Goal: Check status: Check status

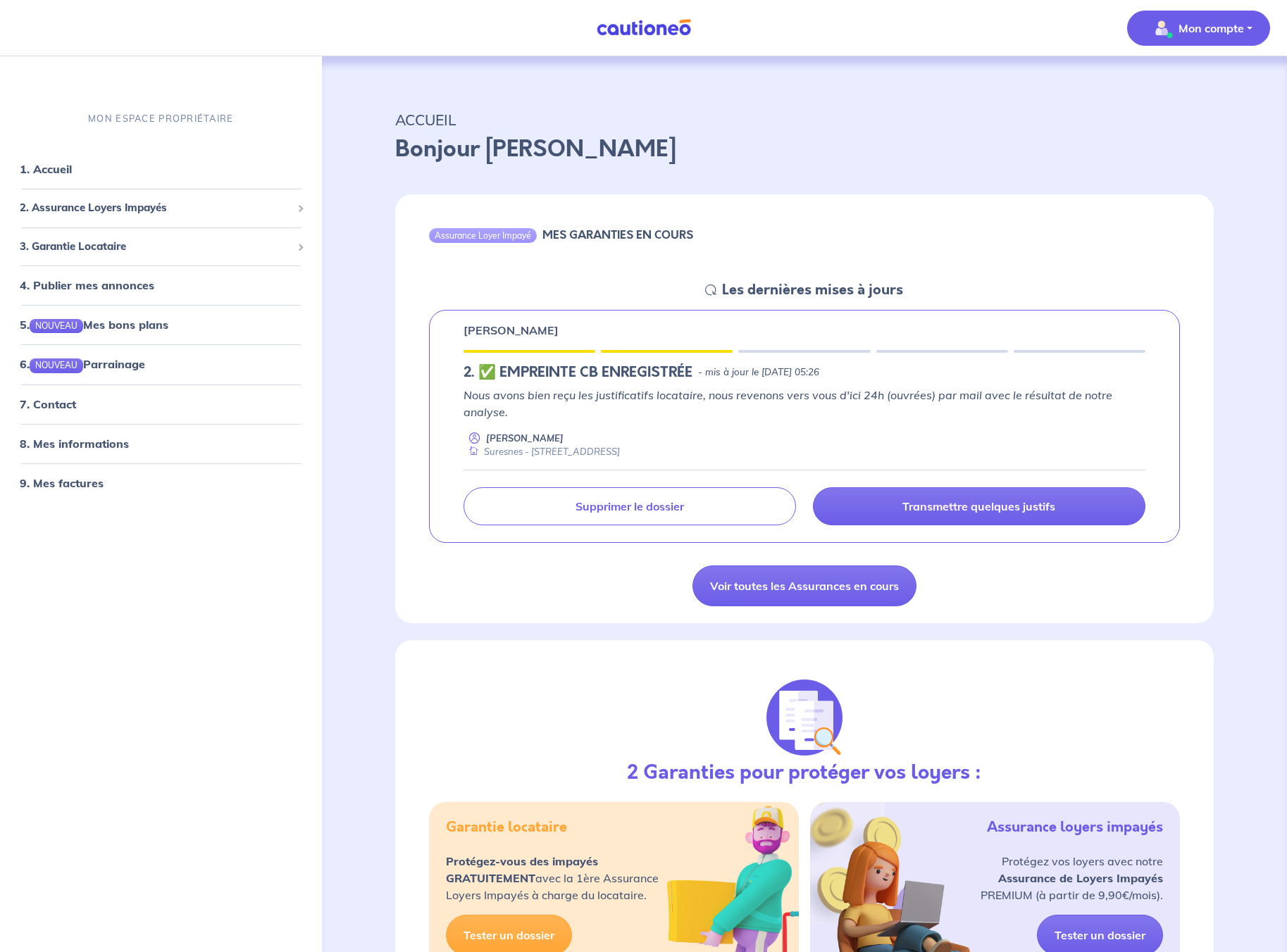
click at [1221, 26] on p "Mon compte" at bounding box center [1210, 28] width 65 height 17
click at [549, 580] on div "Assurance Loyer Impayé MES GARANTIES EN COURS Les dernières mises à jours [PERS…" at bounding box center [804, 409] width 818 height 429
click at [104, 386] on li "7. Contact" at bounding box center [161, 403] width 310 height 39
click at [75, 406] on link "7. Contact" at bounding box center [47, 404] width 55 height 14
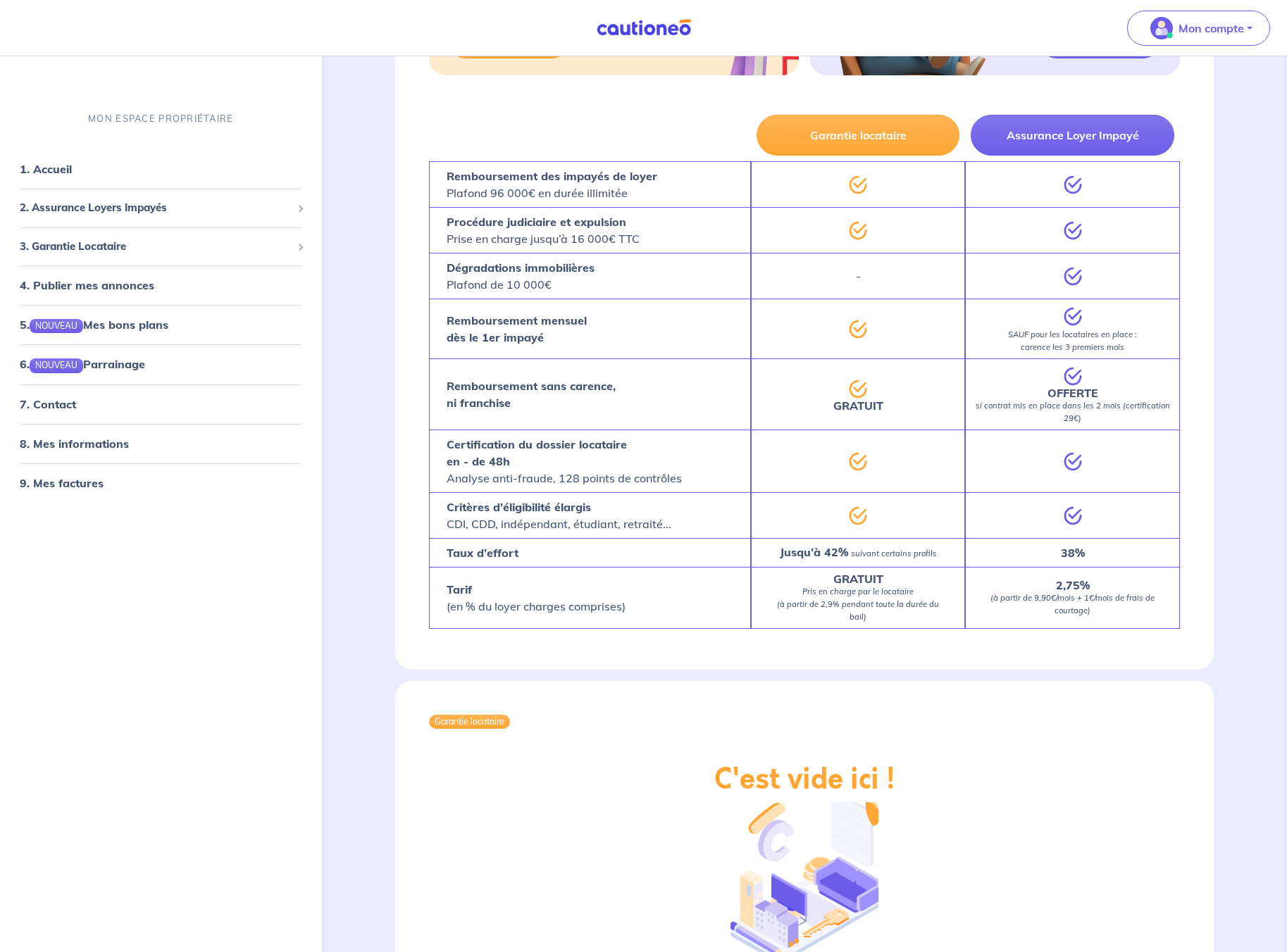
scroll to position [1139, 0]
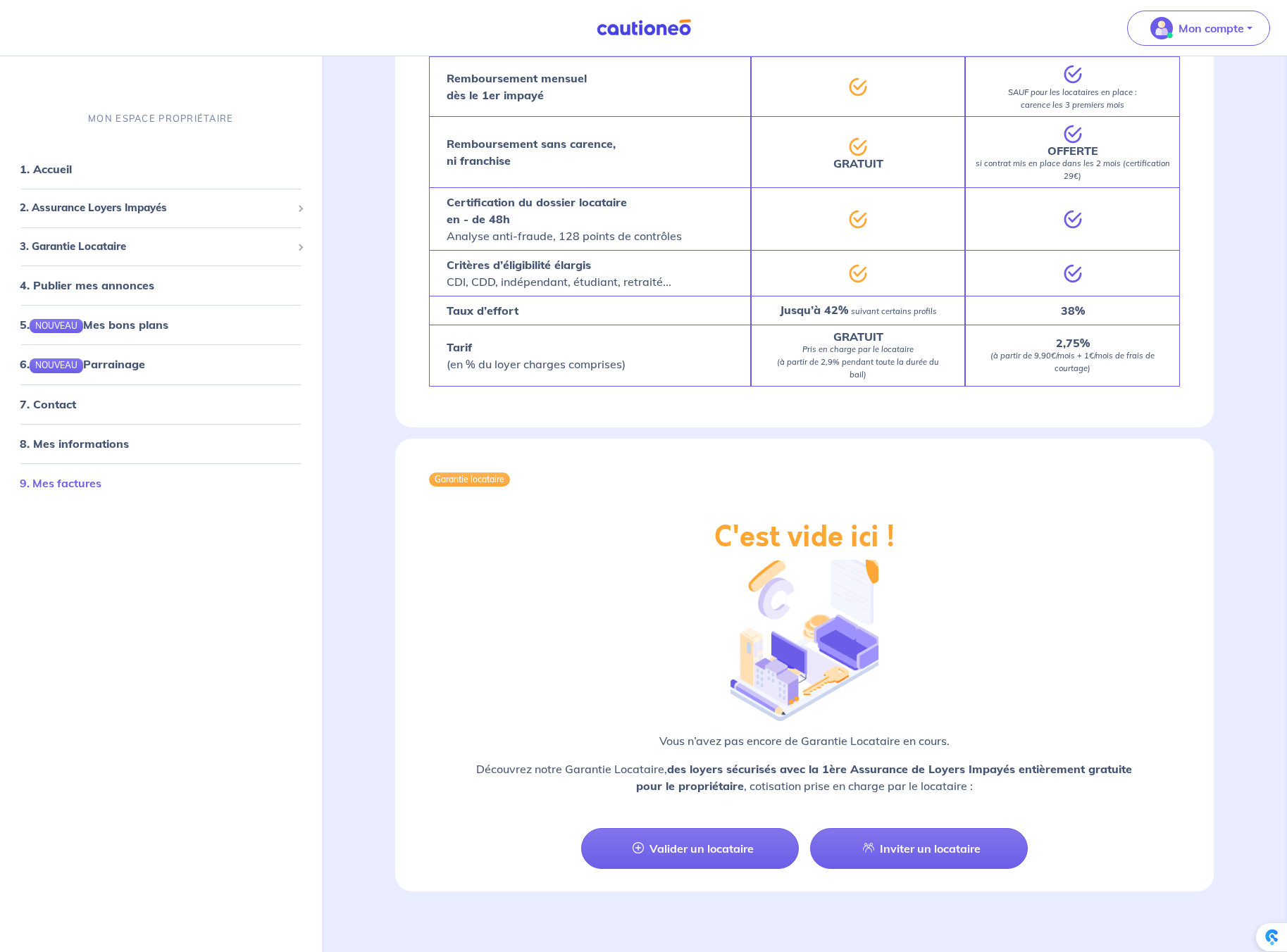
click at [82, 488] on link "9. Mes factures" at bounding box center [61, 483] width 81 height 14
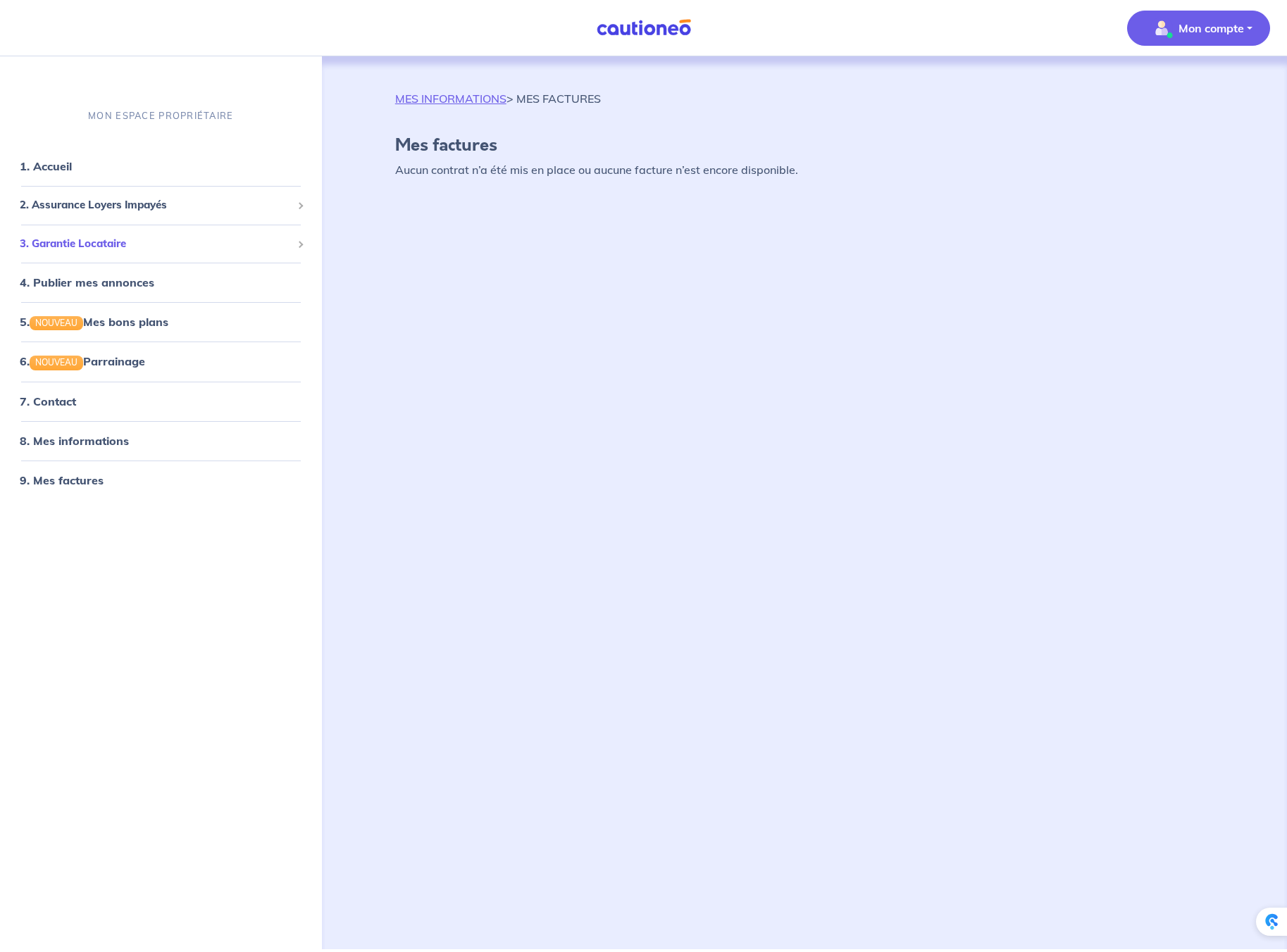
click at [117, 240] on span "3. Garantie Locataire" at bounding box center [156, 244] width 272 height 16
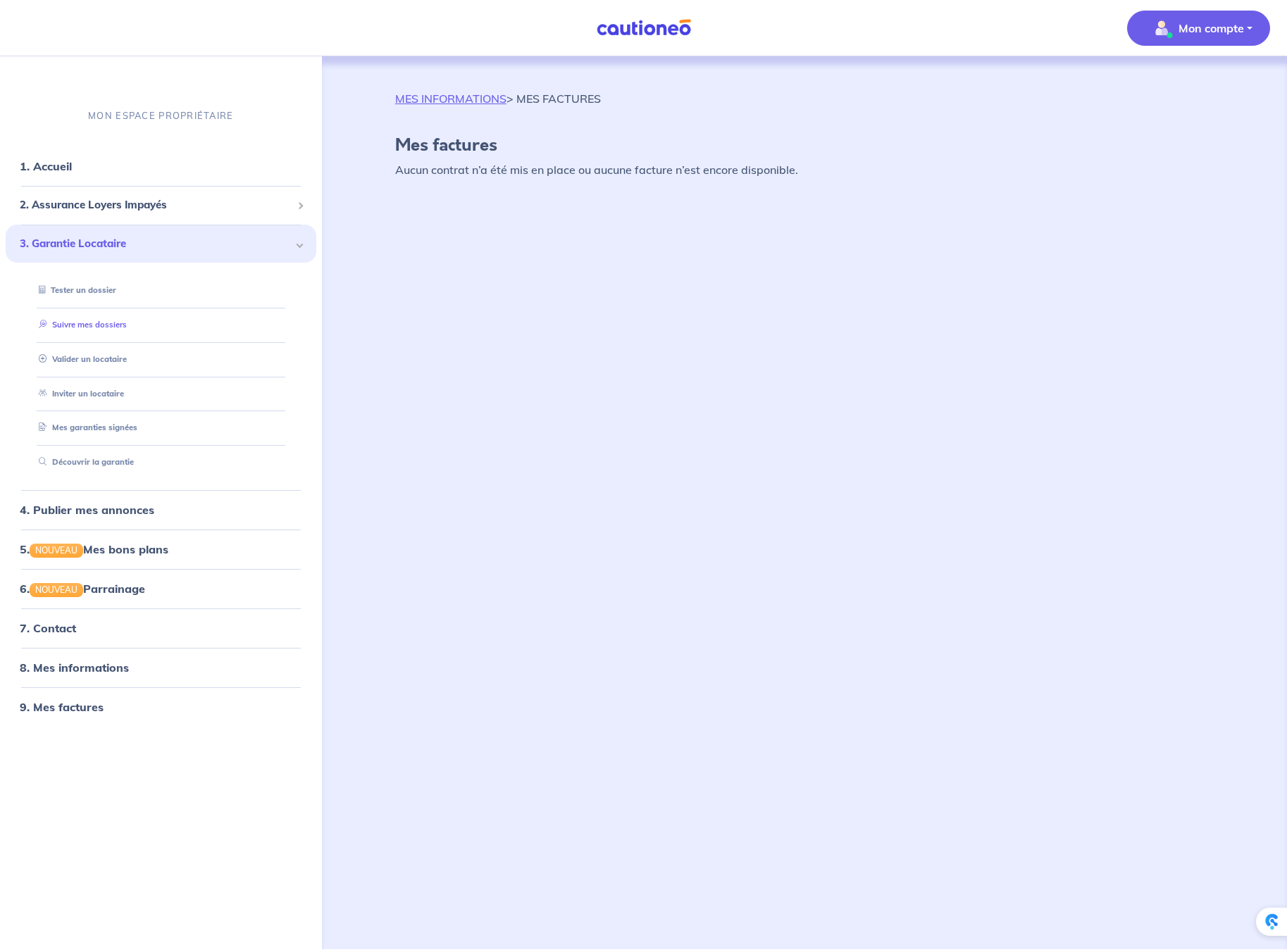
click at [79, 330] on link "Suivre mes dossiers" at bounding box center [80, 324] width 94 height 10
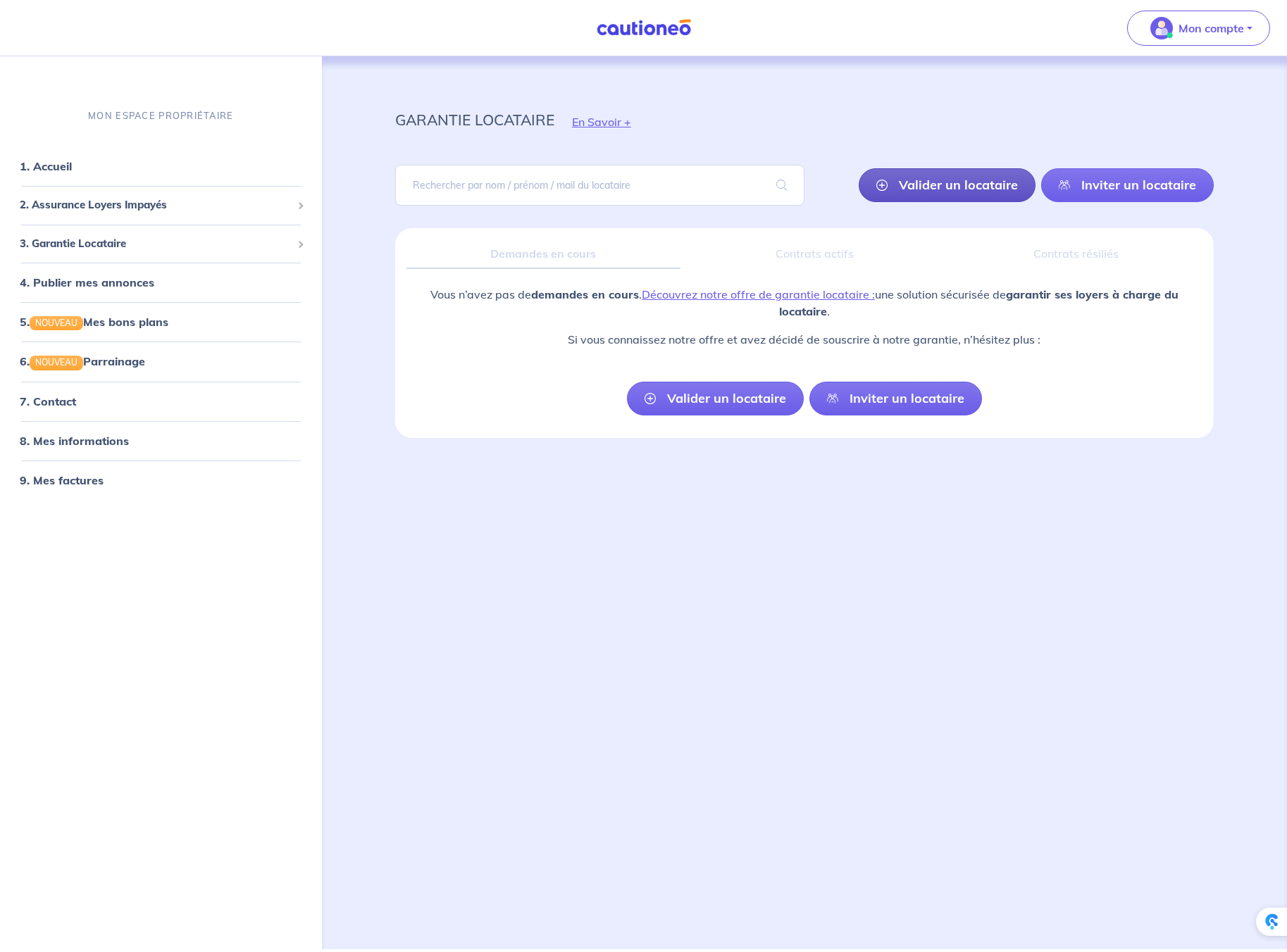
click at [976, 179] on link "Valider un locataire" at bounding box center [947, 185] width 177 height 34
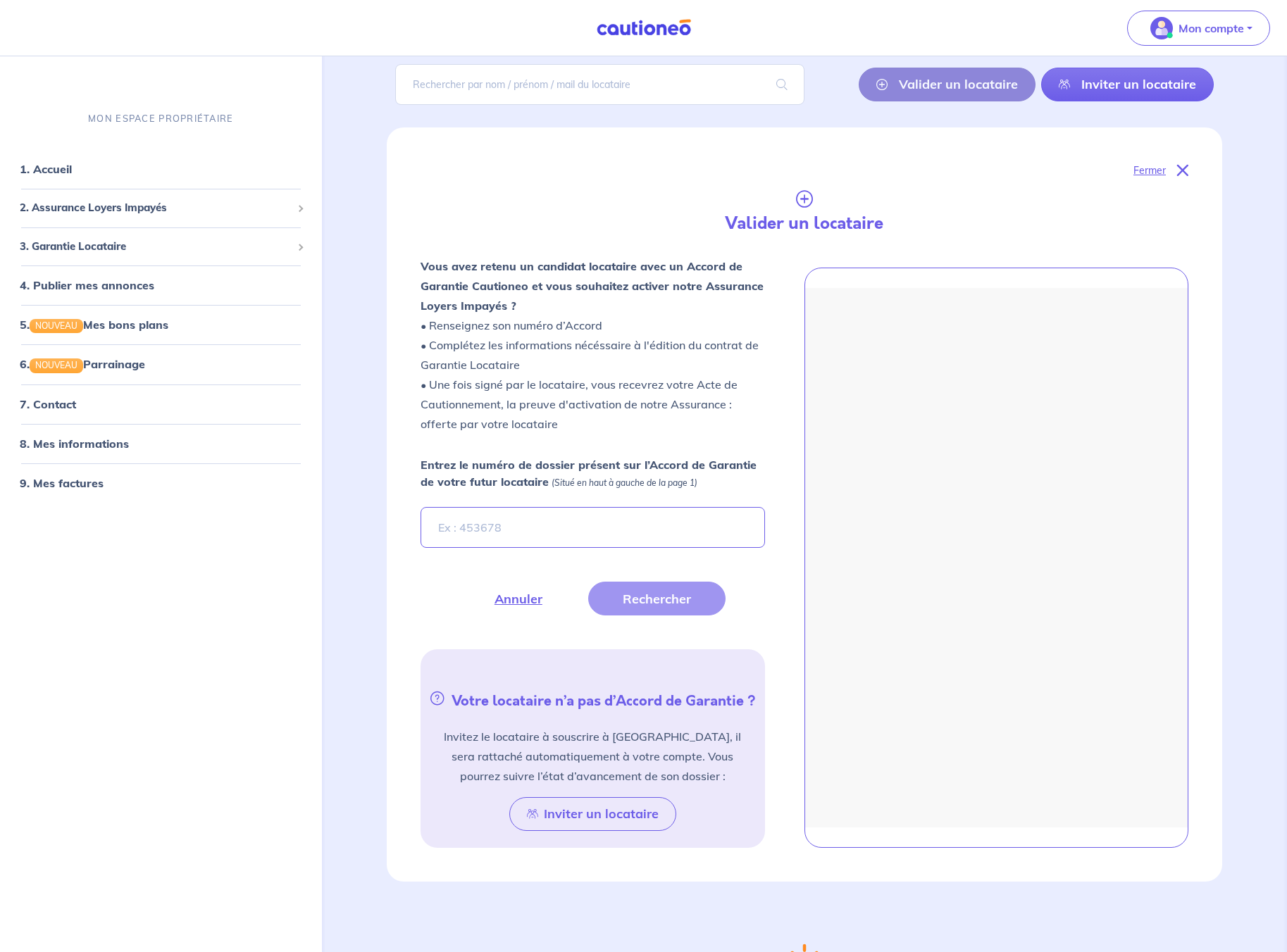
scroll to position [221, 0]
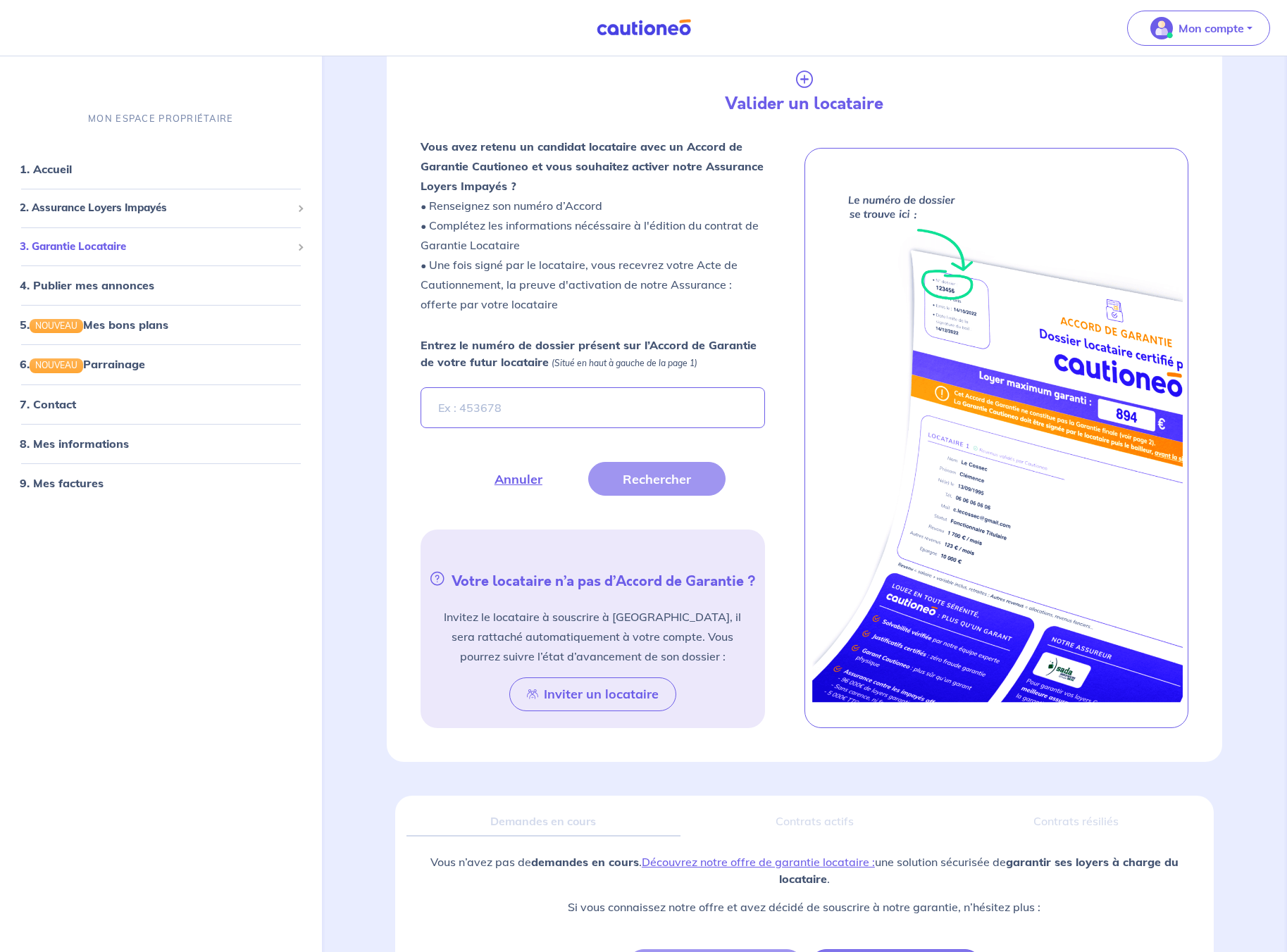
click at [166, 240] on span "3. Garantie Locataire" at bounding box center [156, 247] width 272 height 16
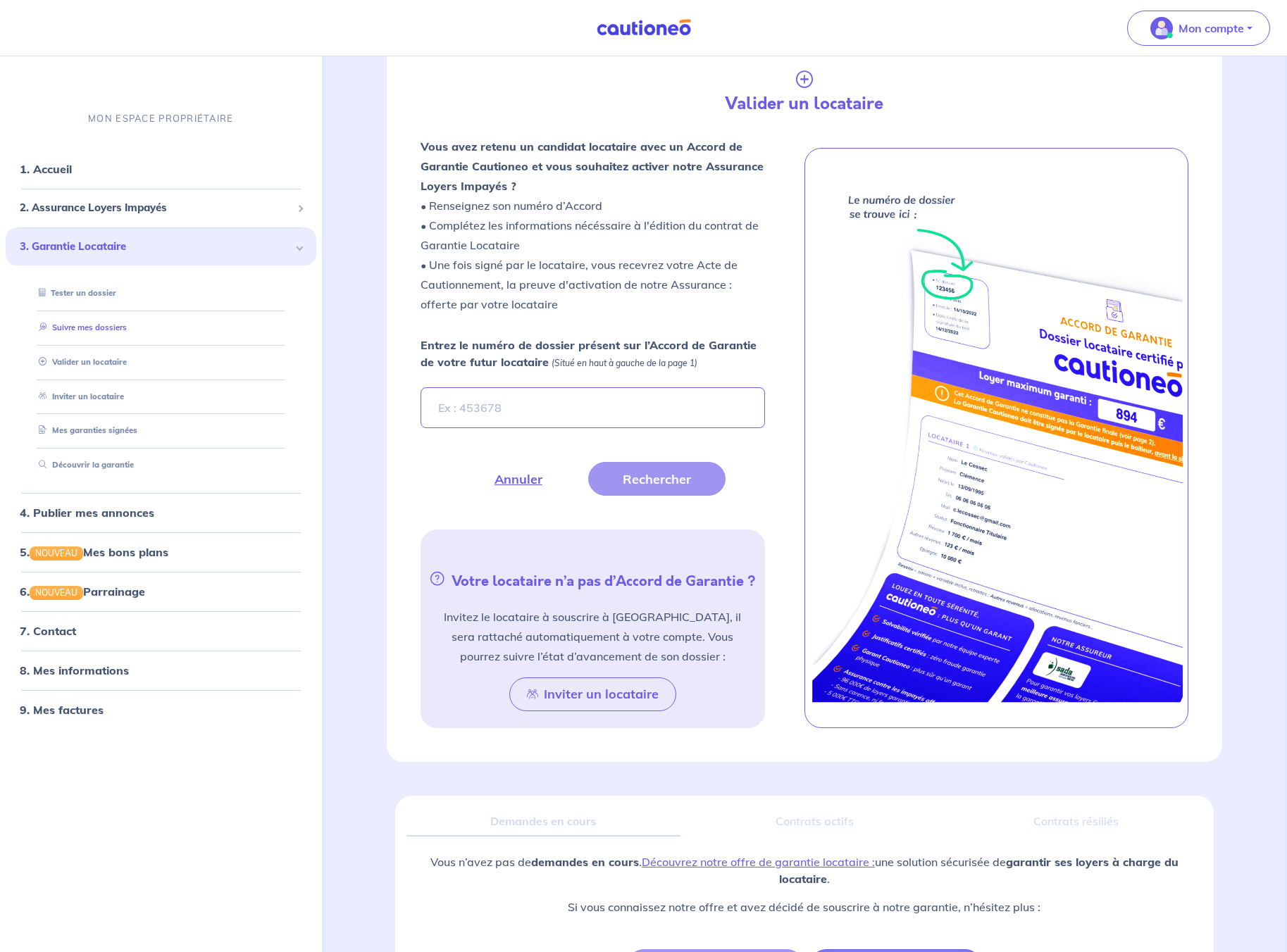
click at [107, 323] on link "Suivre mes dossiers" at bounding box center [80, 327] width 94 height 10
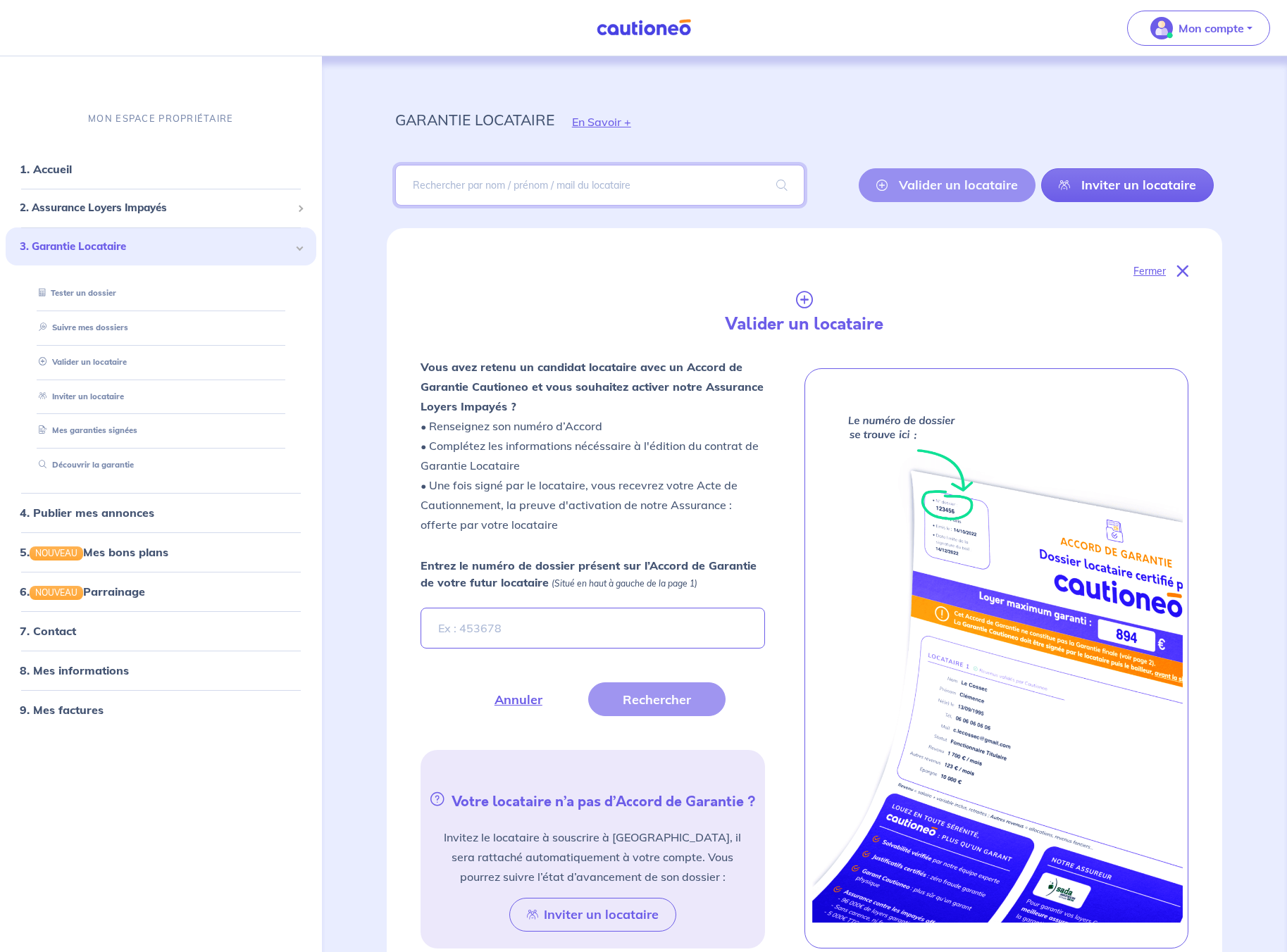
click at [506, 199] on input "search" at bounding box center [599, 184] width 410 height 41
type input "SOULARD"
click at [784, 181] on span at bounding box center [781, 184] width 45 height 39
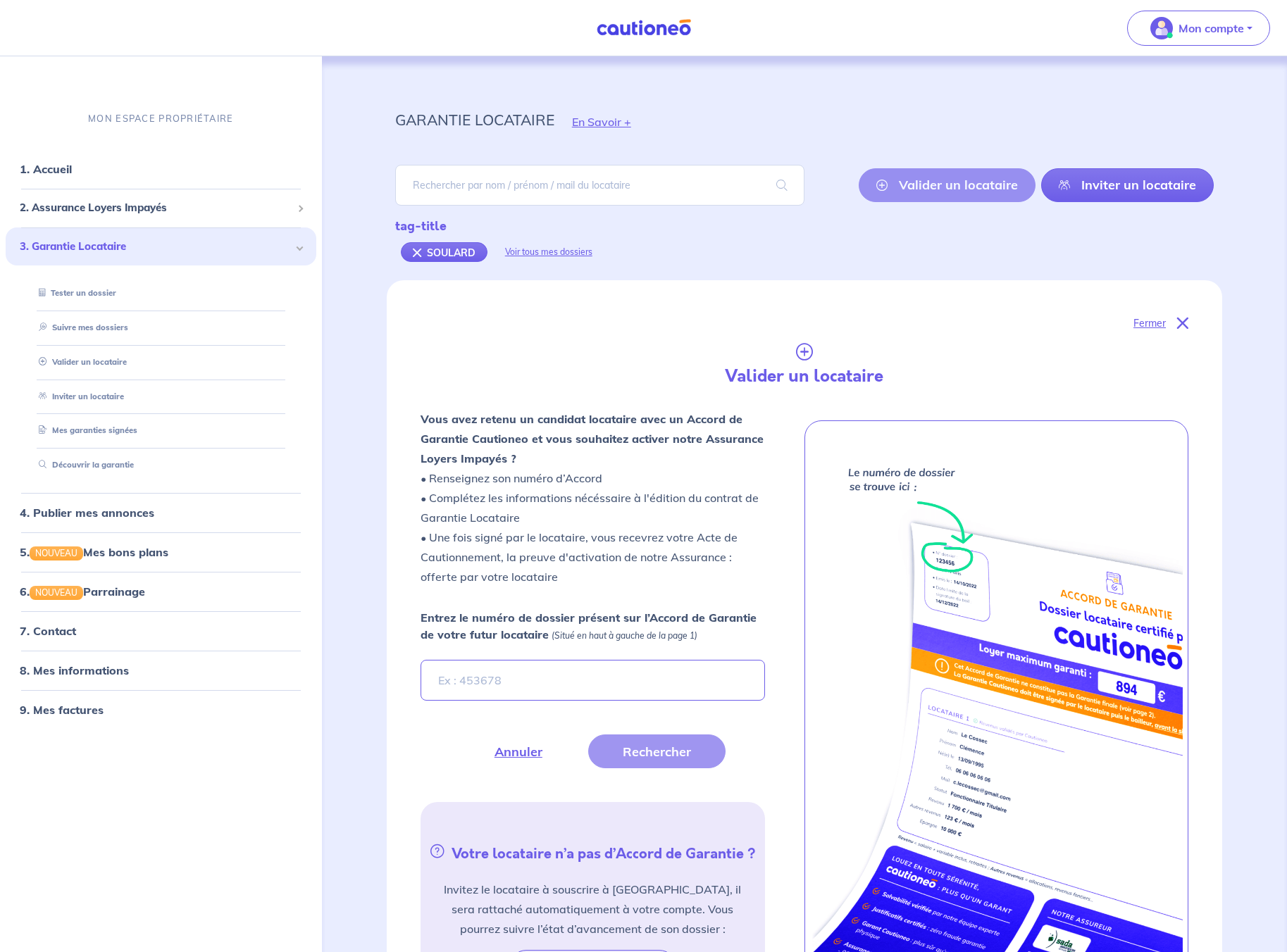
scroll to position [364, 0]
